Goal: Find contact information: Find contact information

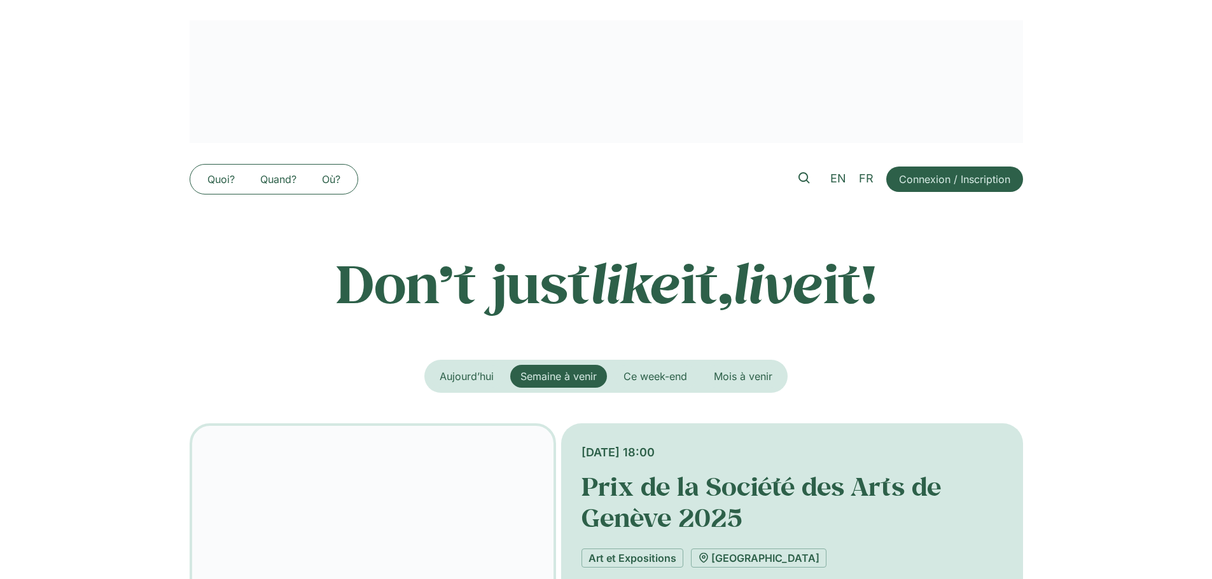
click at [674, 364] on div "Semaine à venir [DATE] Ce week-end Mois à venir" at bounding box center [605, 376] width 363 height 33
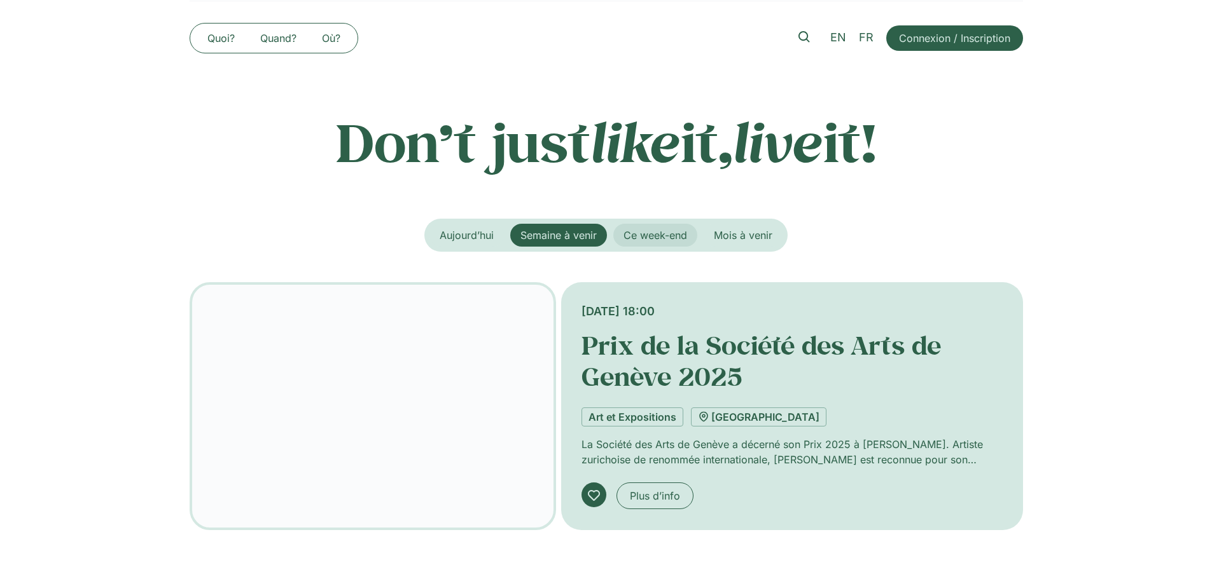
scroll to position [318, 0]
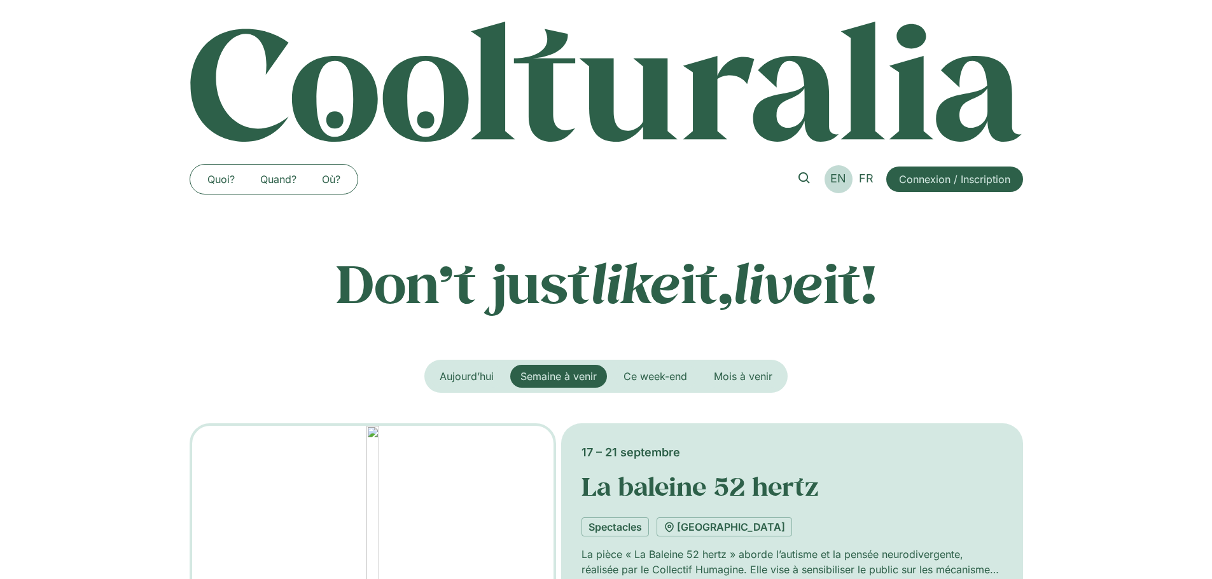
click at [841, 177] on span "EN" at bounding box center [838, 178] width 16 height 13
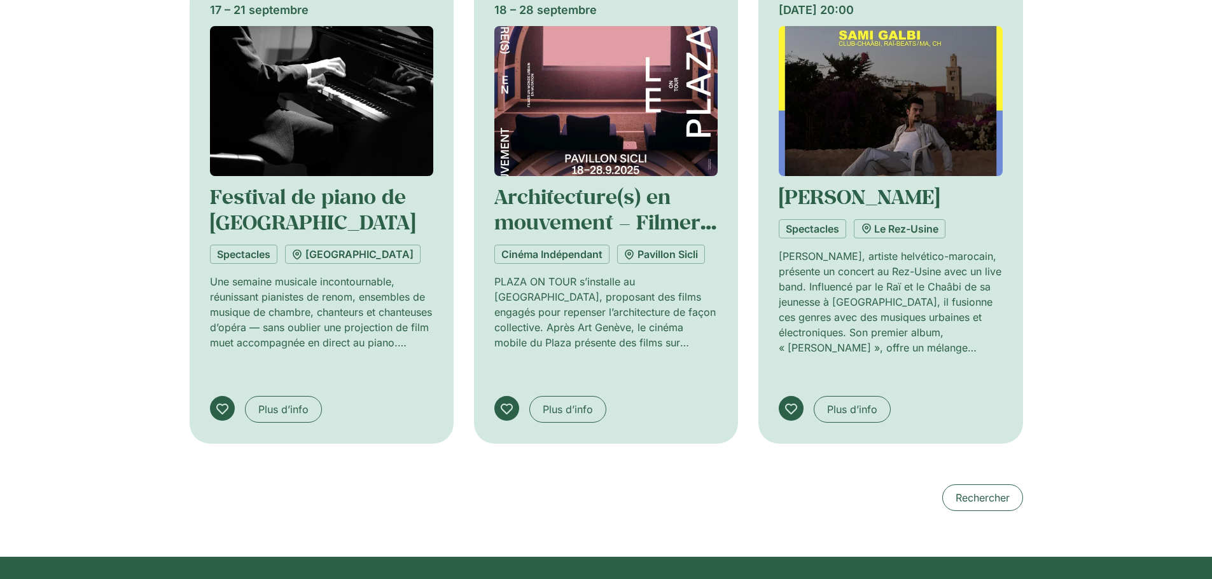
scroll to position [1208, 0]
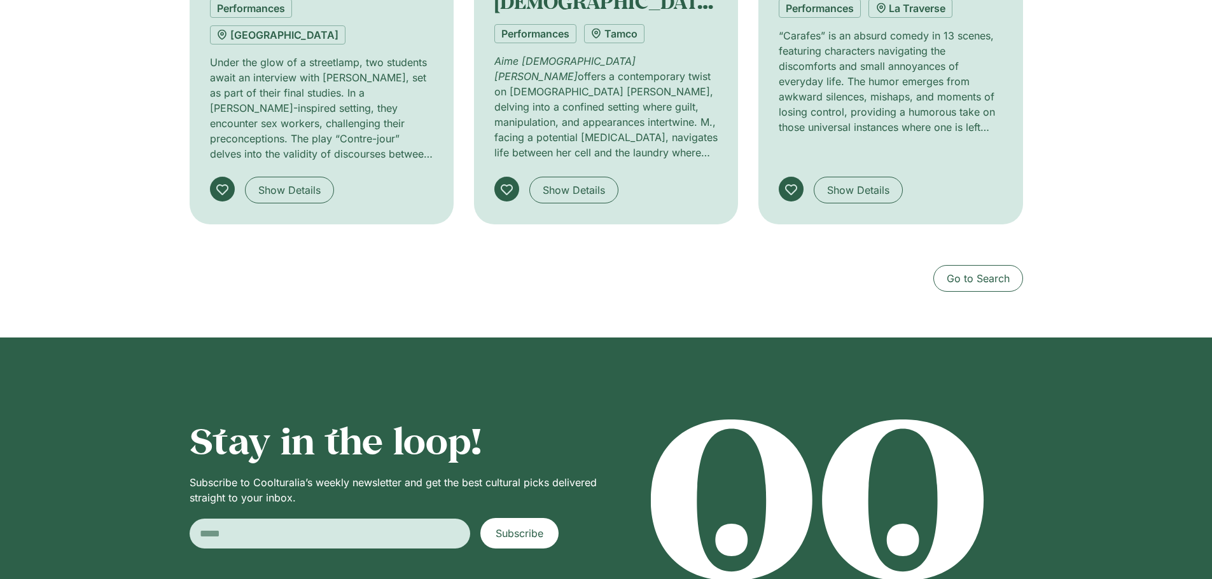
scroll to position [1463, 0]
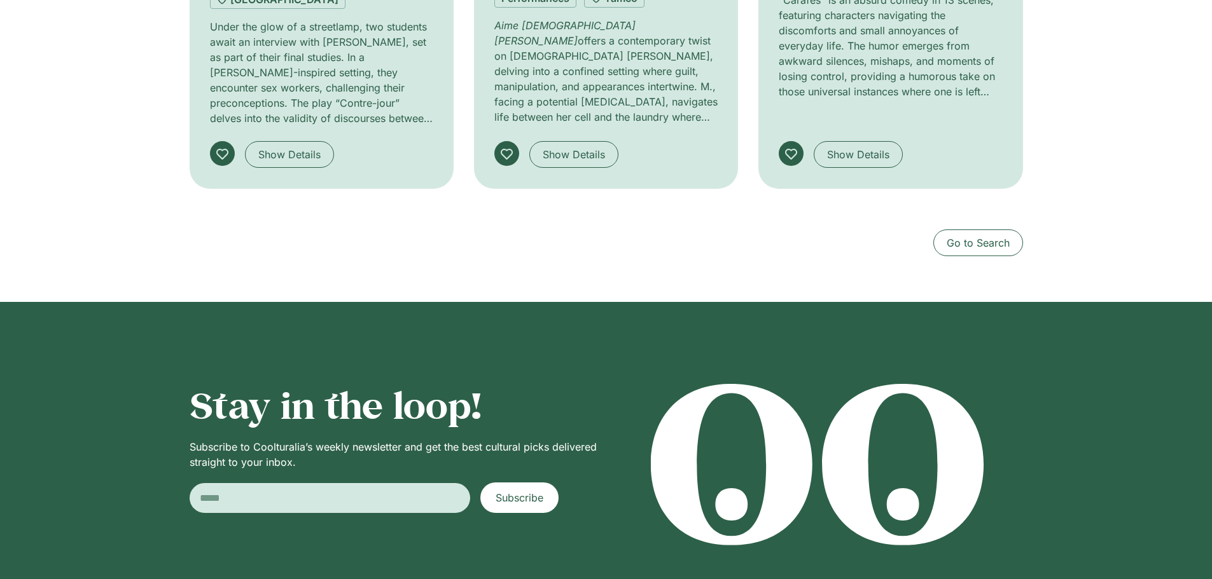
click at [951, 202] on div "Go to Search" at bounding box center [606, 229] width 833 height 55
click at [955, 235] on span "Go to Search" at bounding box center [977, 242] width 63 height 15
click at [958, 235] on span "Go to Search" at bounding box center [977, 242] width 63 height 15
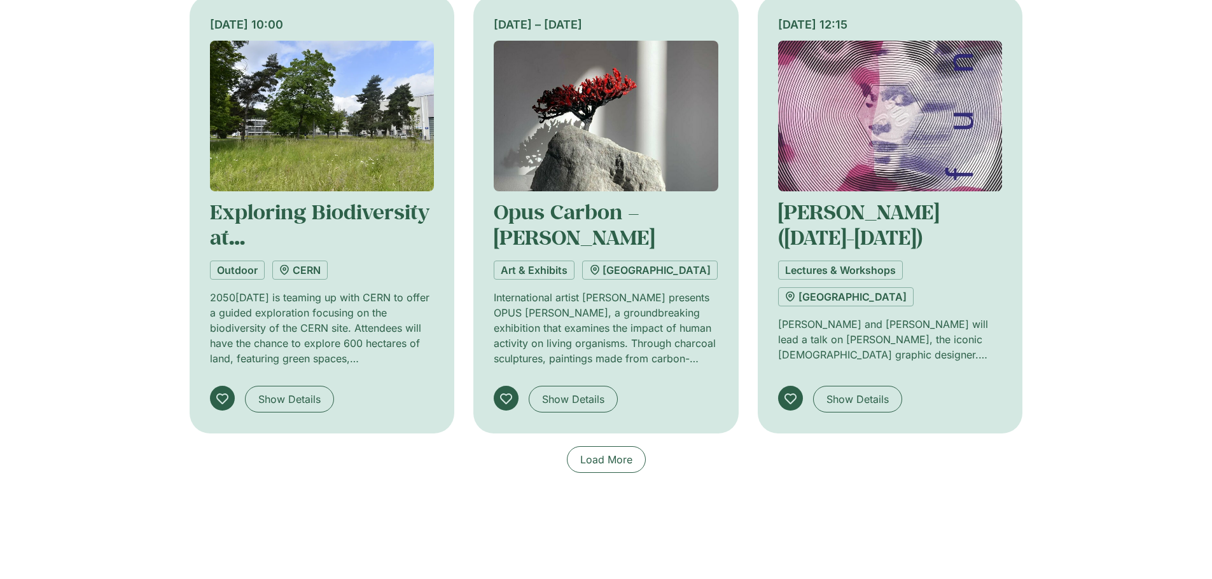
scroll to position [1018, 0]
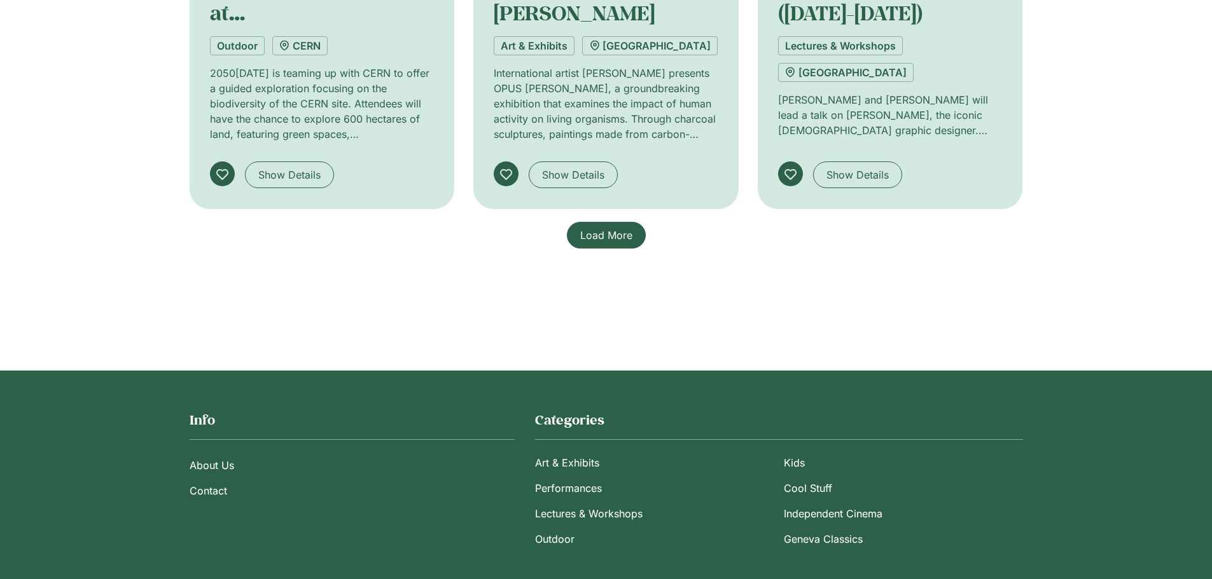
click at [637, 238] on link "Load More" at bounding box center [606, 235] width 79 height 27
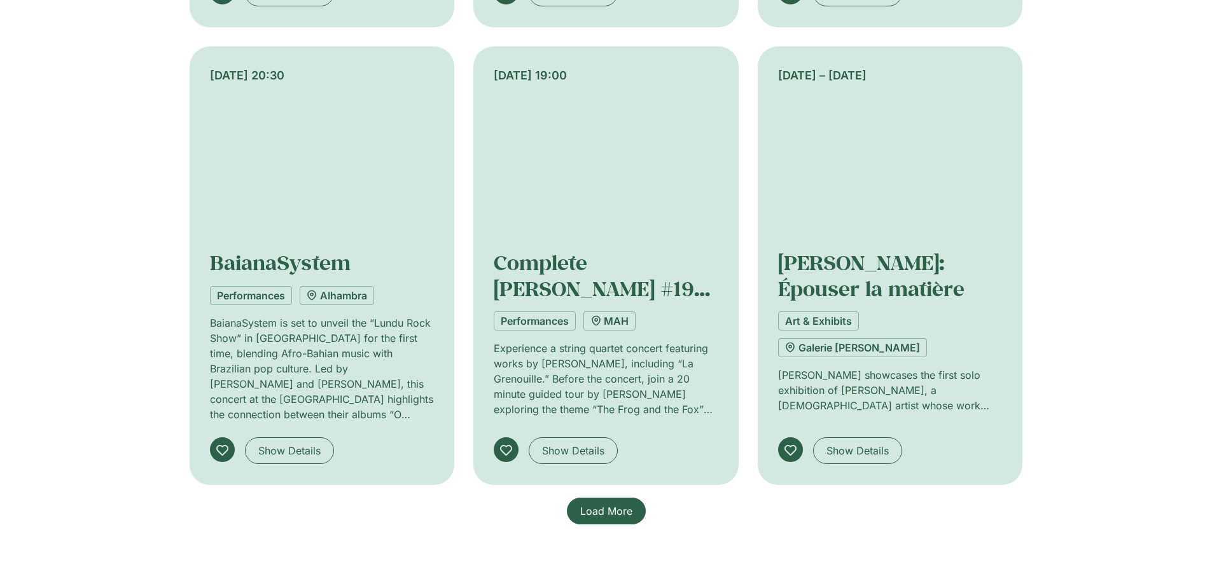
scroll to position [1908, 0]
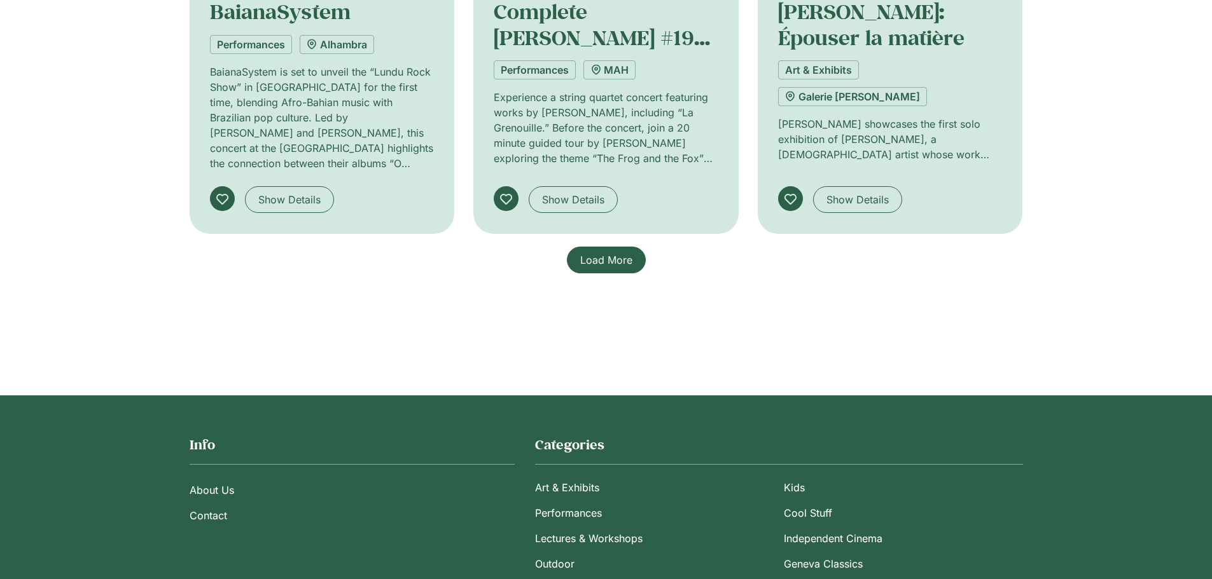
click at [628, 265] on span "Load More" at bounding box center [606, 259] width 52 height 15
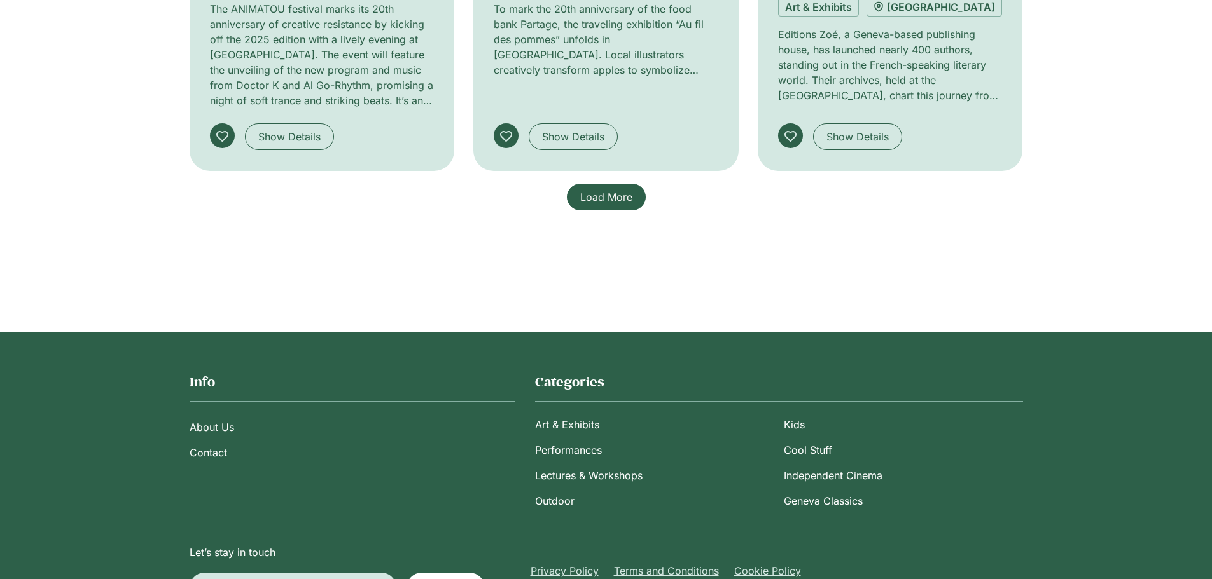
scroll to position [2978, 0]
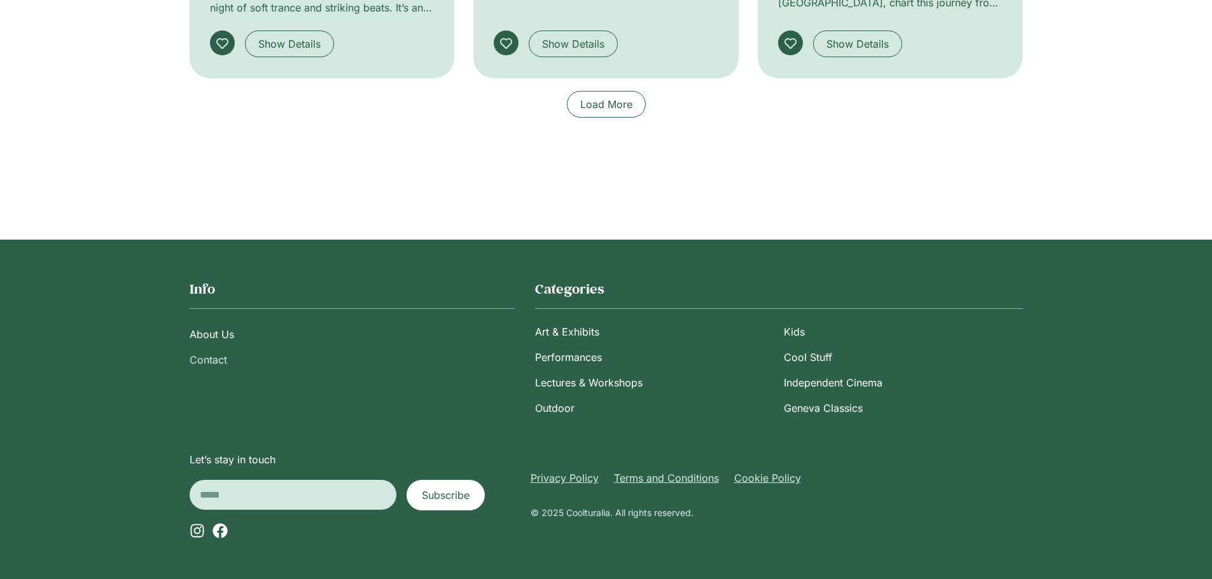
click at [207, 355] on link "Contact" at bounding box center [352, 359] width 325 height 25
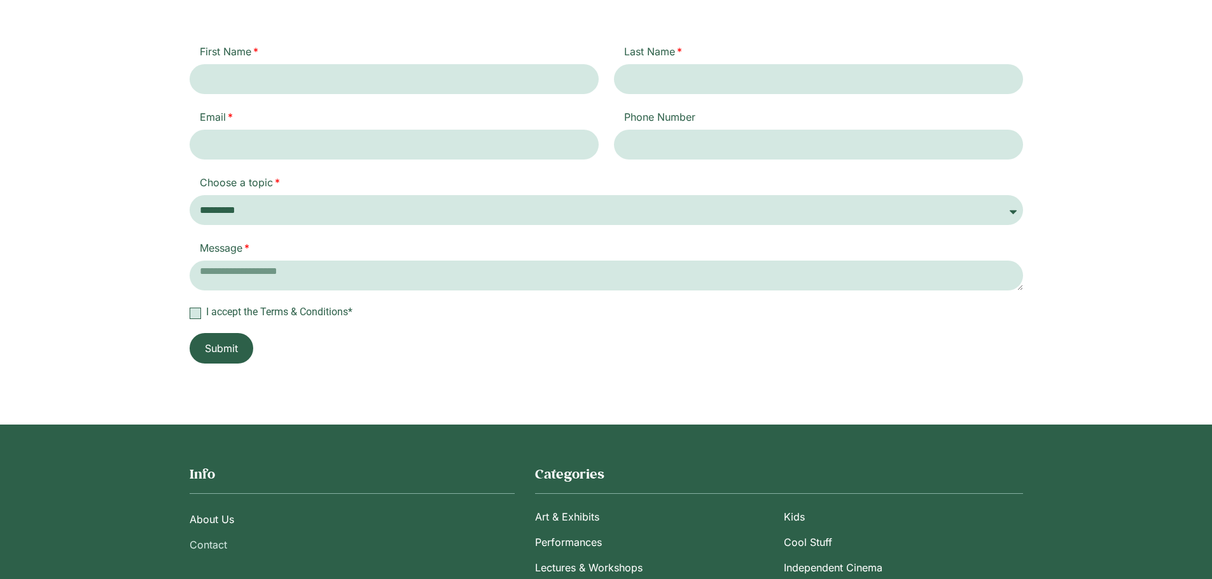
scroll to position [127, 0]
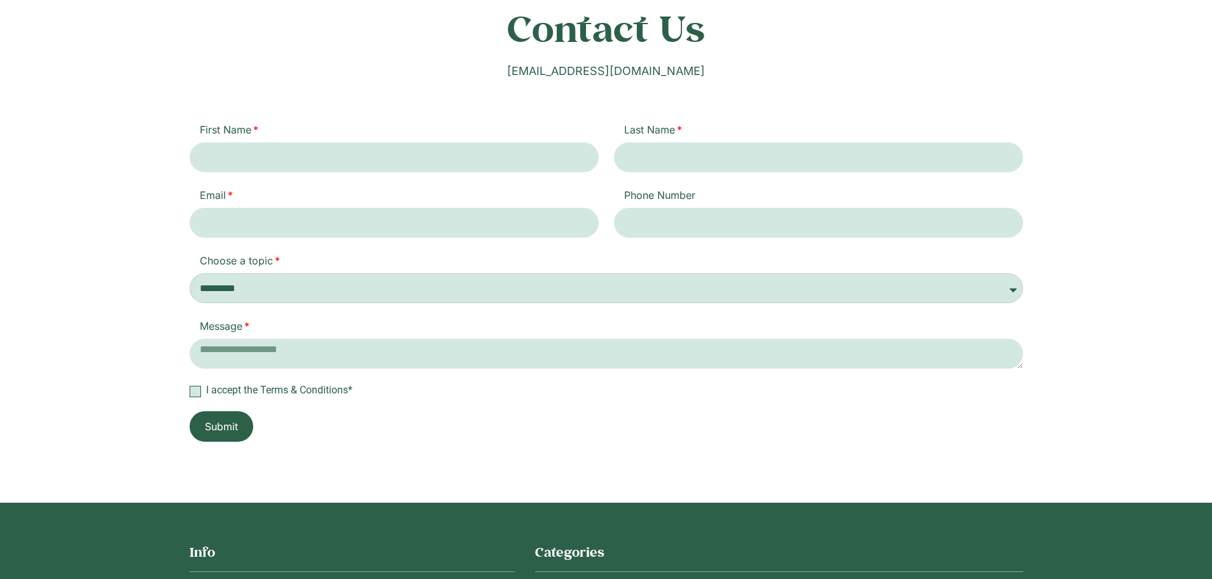
click at [266, 290] on select "********* ******* *****" at bounding box center [606, 288] width 833 height 30
click at [75, 304] on div "Contact Us [EMAIL_ADDRESS][DOMAIN_NAME] First Name Last Name Email Phone Number…" at bounding box center [606, 224] width 1212 height 558
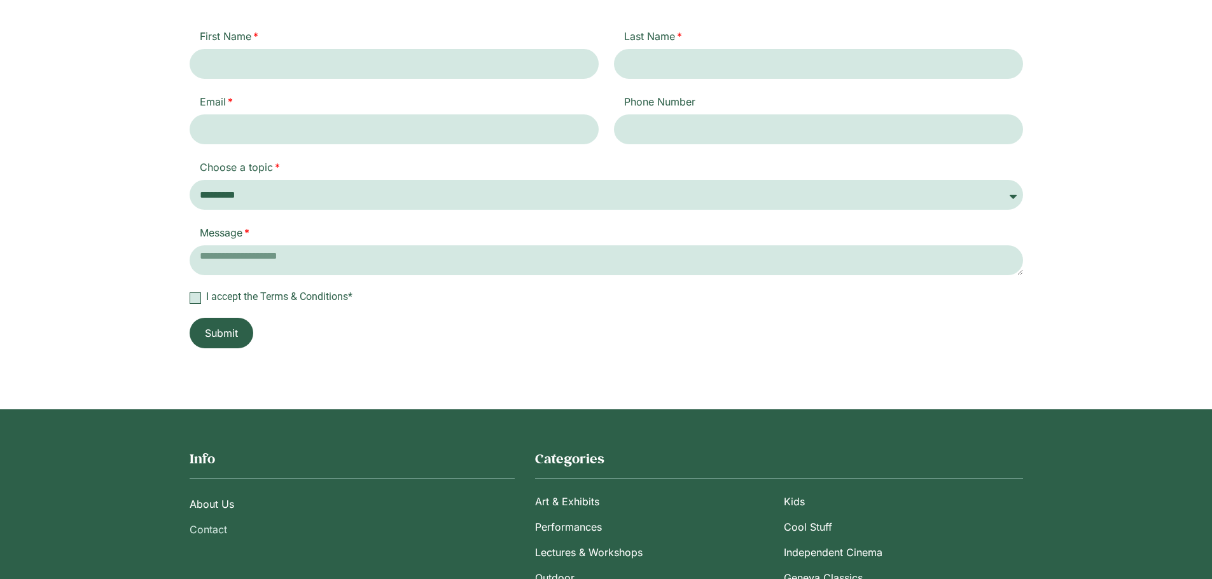
scroll to position [390, 0]
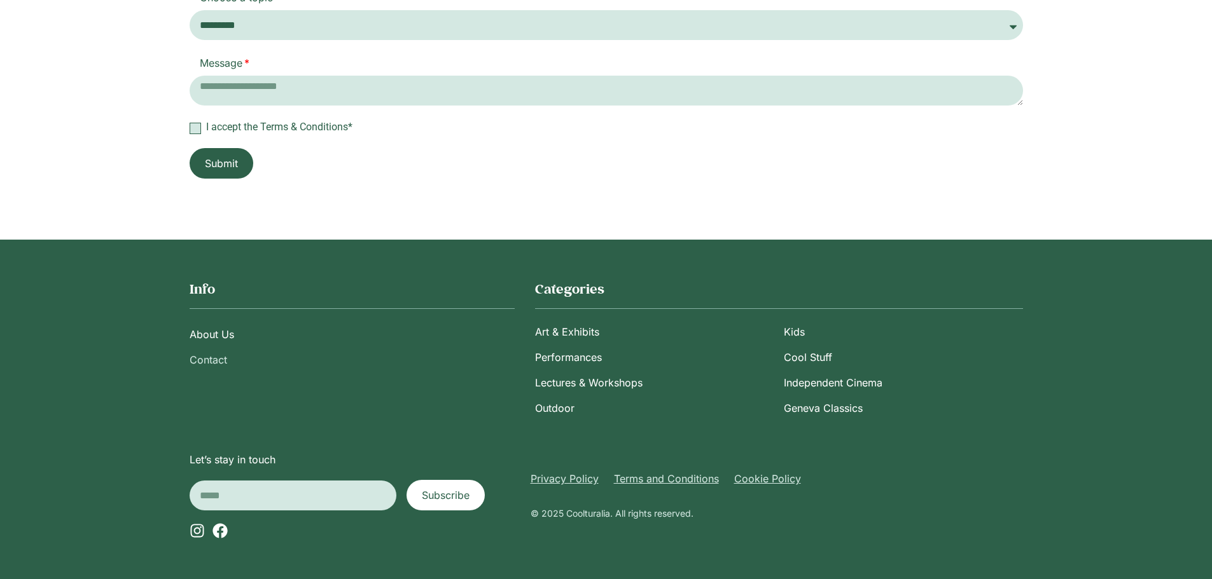
click at [201, 350] on link "Contact" at bounding box center [352, 359] width 325 height 25
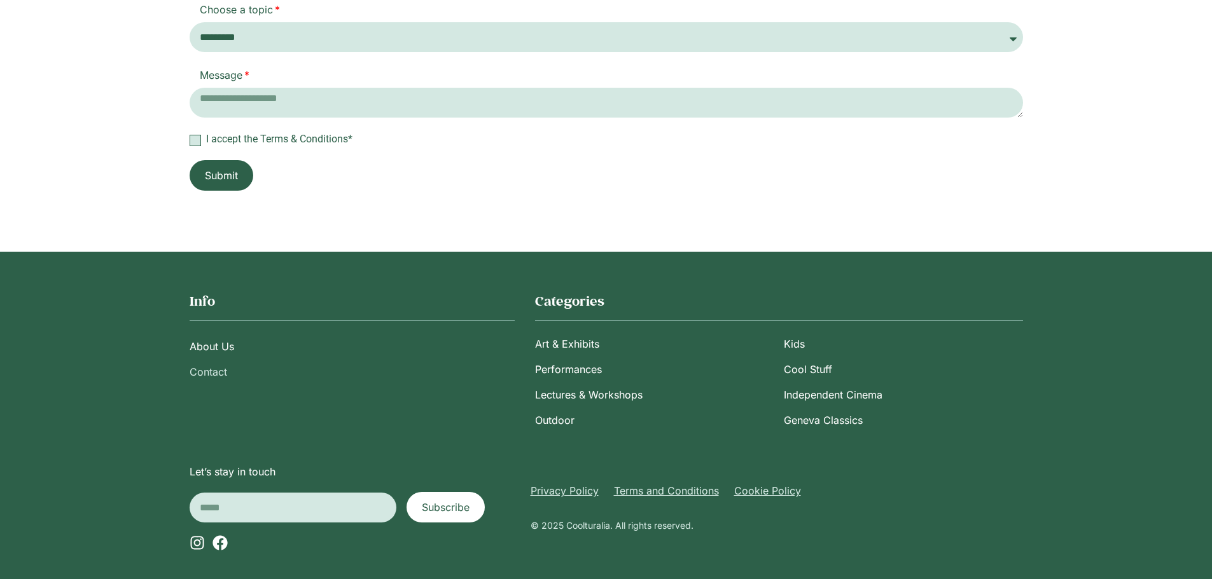
scroll to position [390, 0]
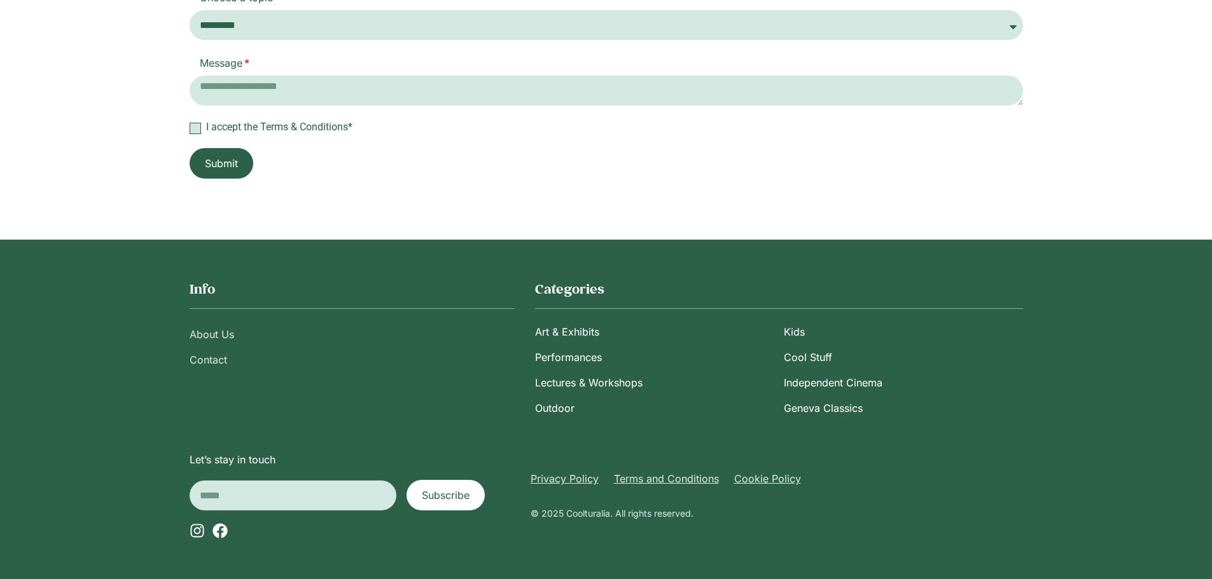
click at [212, 338] on link "About Us" at bounding box center [352, 334] width 325 height 25
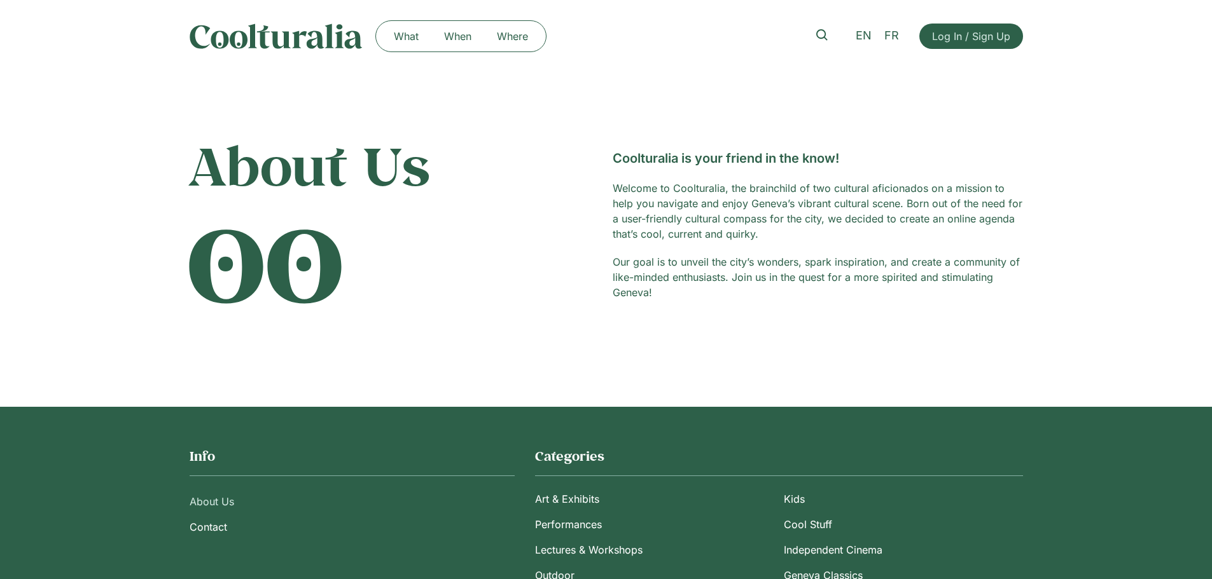
click at [231, 22] on div "What When Where What When Where" at bounding box center [368, 36] width 357 height 32
click at [228, 43] on img at bounding box center [276, 36] width 173 height 25
